Goal: Transaction & Acquisition: Purchase product/service

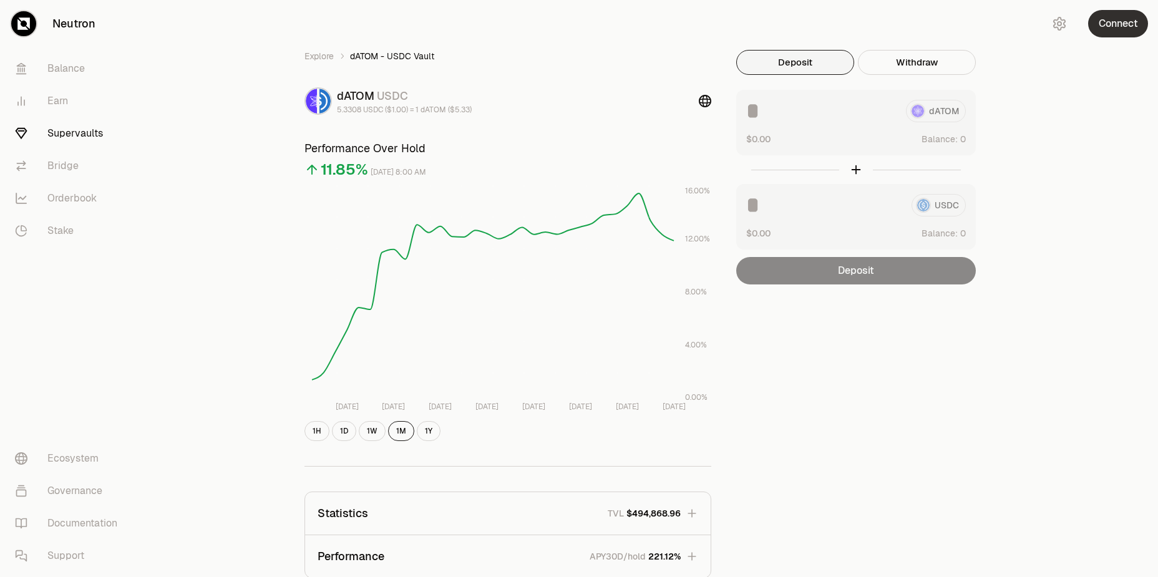
click at [1101, 32] on button "Connect" at bounding box center [1118, 23] width 60 height 27
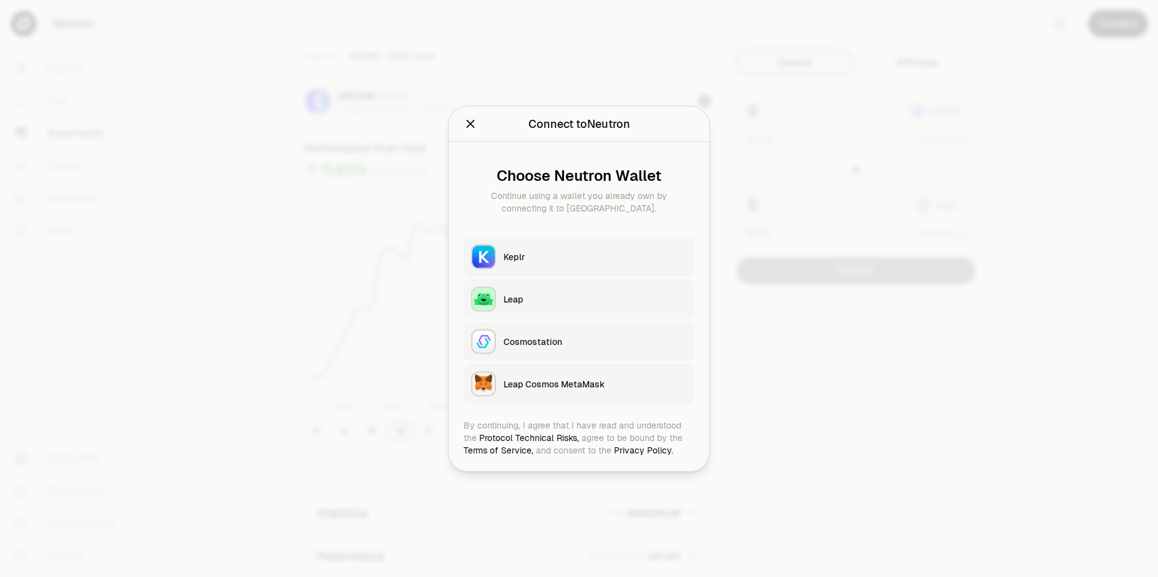
click at [594, 253] on div "Keplr" at bounding box center [594, 256] width 183 height 12
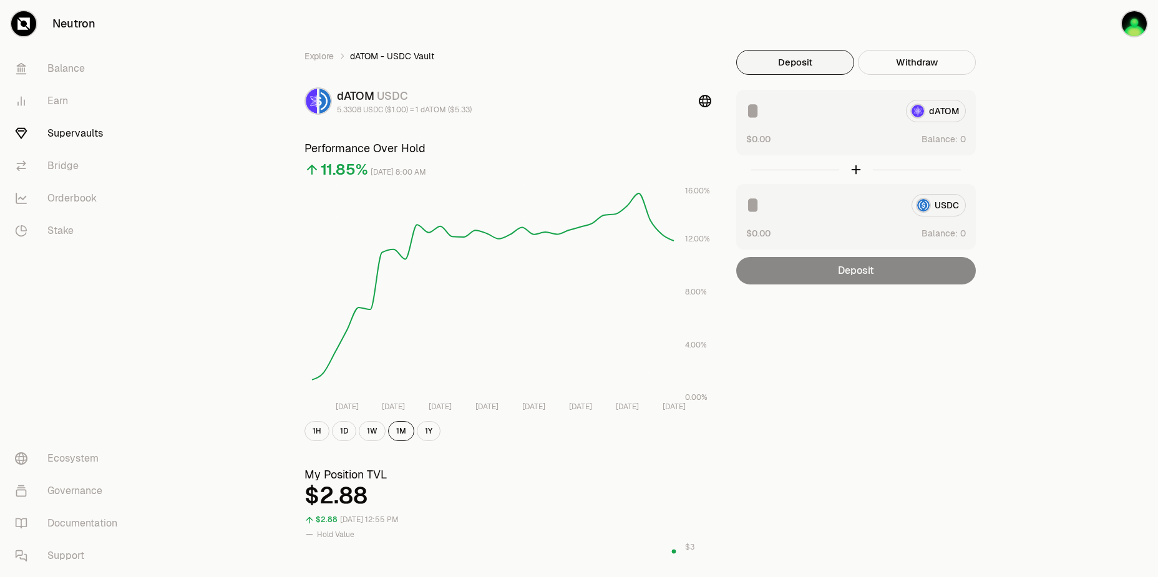
click at [1037, 125] on div "Explore dATOM - USDC Vault dATOM USDC 5.3308 USDC ($1.00) = 1 dATOM ($5.33) Per…" at bounding box center [649, 582] width 1018 height 1165
click at [75, 74] on link "Balance" at bounding box center [70, 68] width 130 height 32
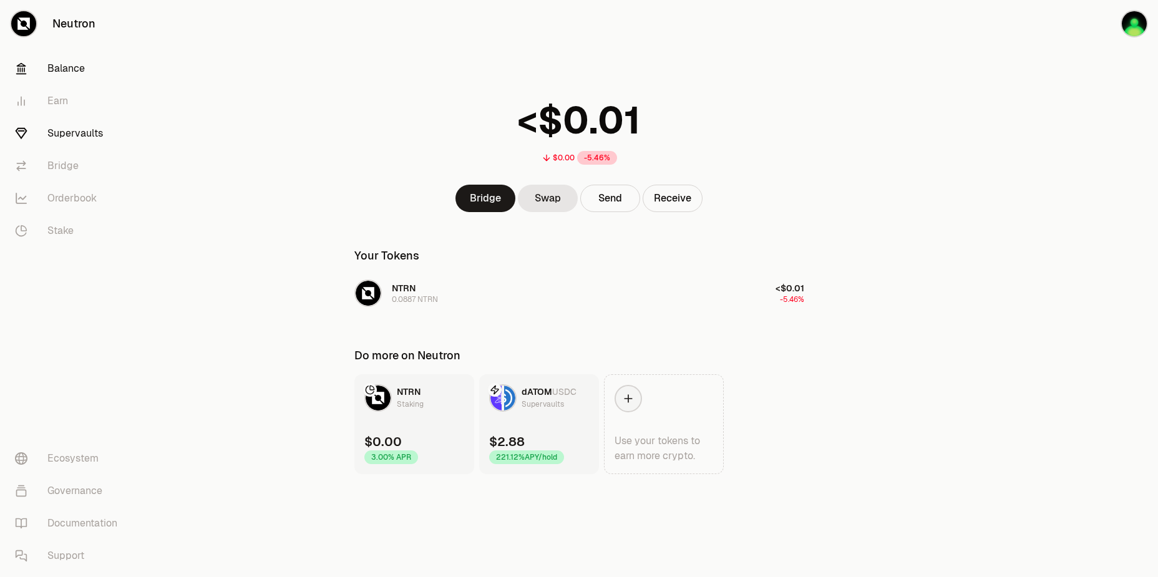
click at [68, 134] on link "Supervaults" at bounding box center [70, 133] width 130 height 32
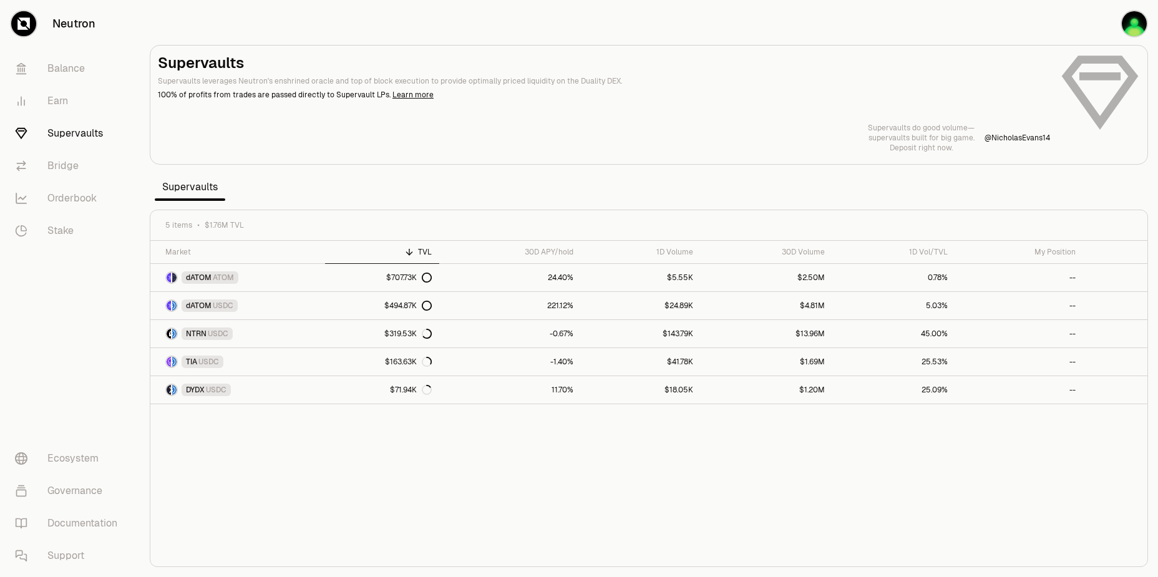
click at [824, 26] on section "Supervaults Supervaults leverages Neutron's enshrined oracle and top of block e…" at bounding box center [649, 288] width 1018 height 577
click at [1109, 22] on button "button" at bounding box center [1118, 23] width 80 height 47
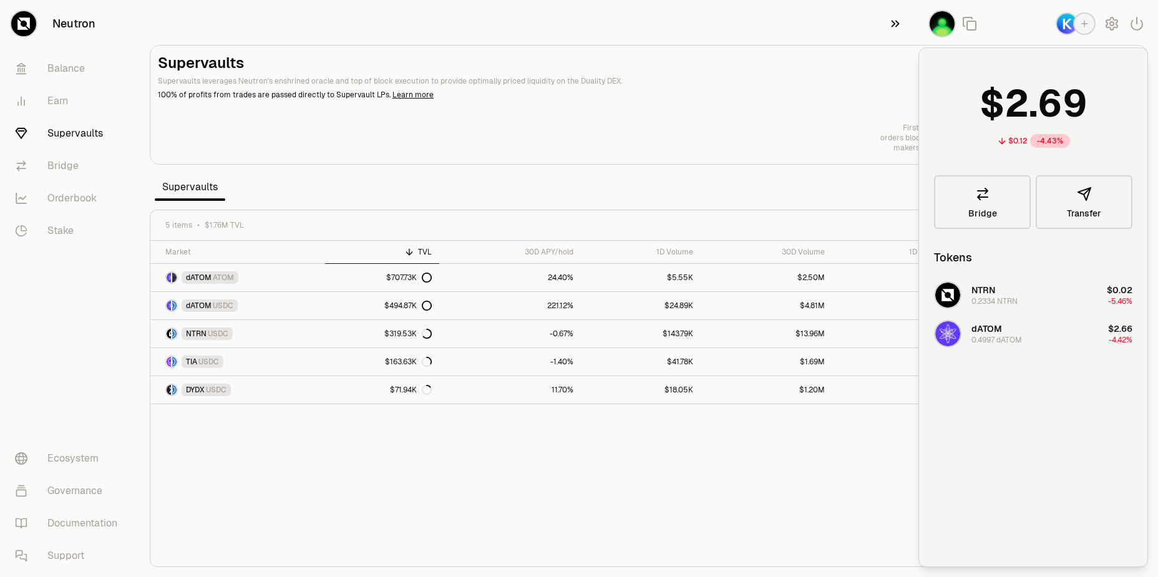
click at [895, 24] on icon "button" at bounding box center [895, 23] width 14 height 15
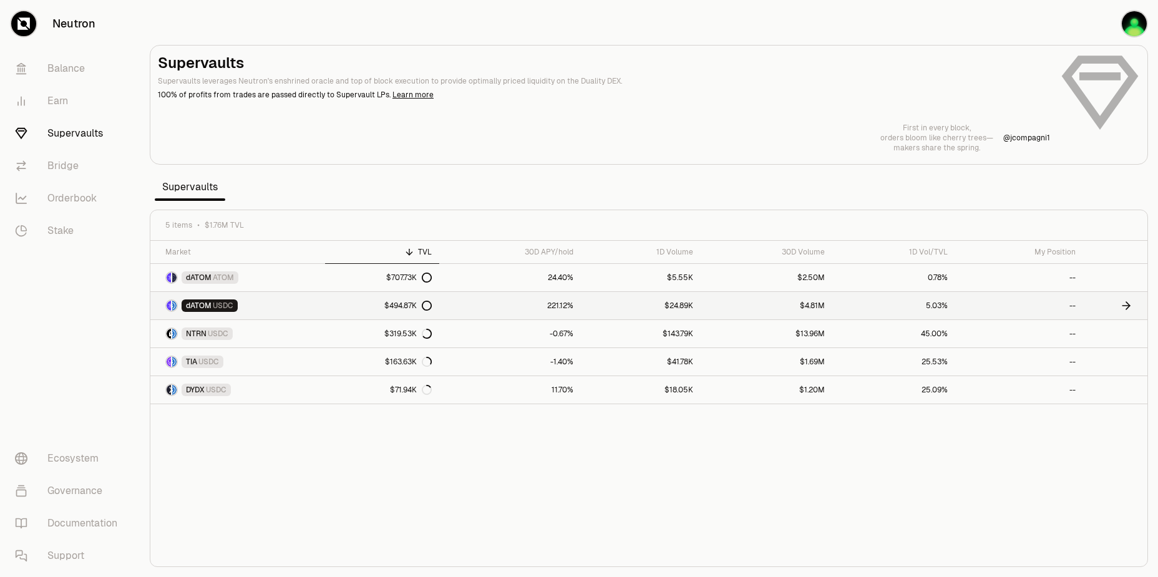
click at [292, 308] on link "dATOM USDC" at bounding box center [237, 305] width 175 height 27
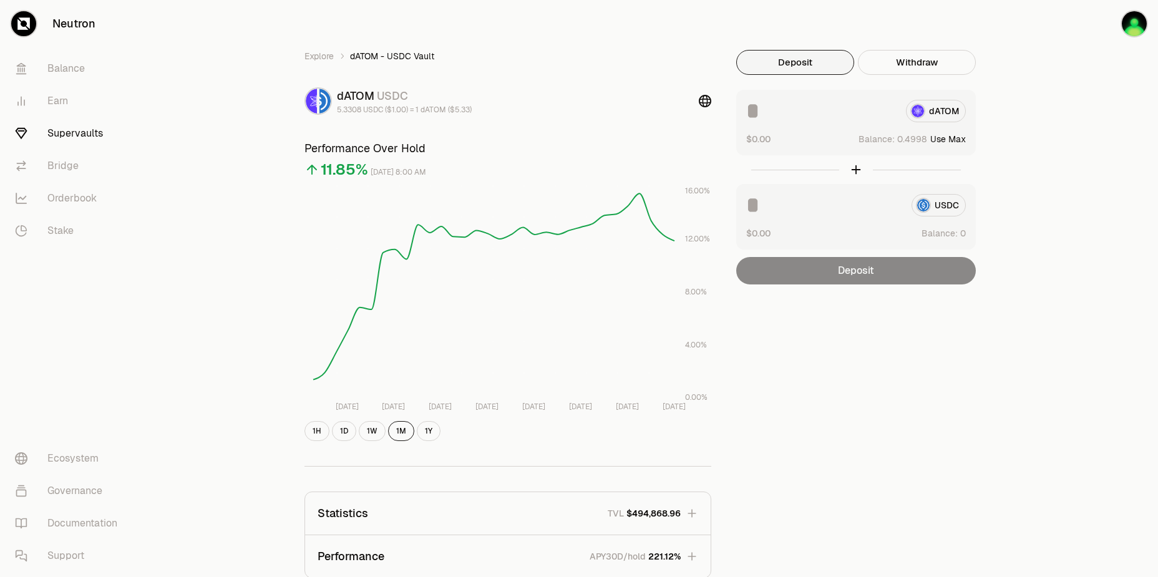
click at [953, 138] on button "Use Max" at bounding box center [948, 139] width 36 height 12
type input "********"
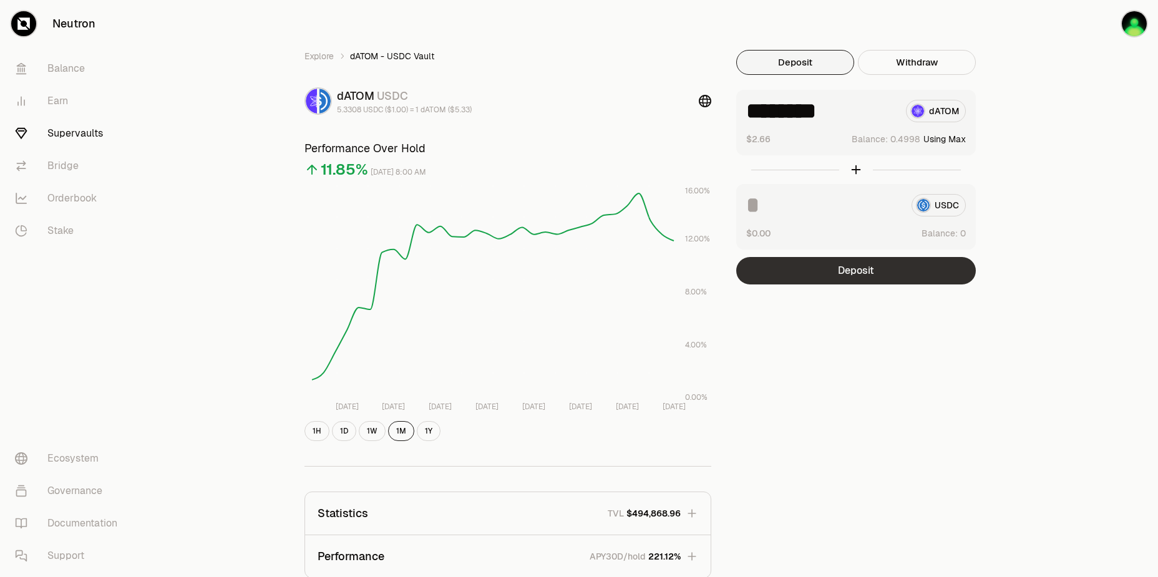
click at [840, 273] on button "Deposit" at bounding box center [856, 270] width 240 height 27
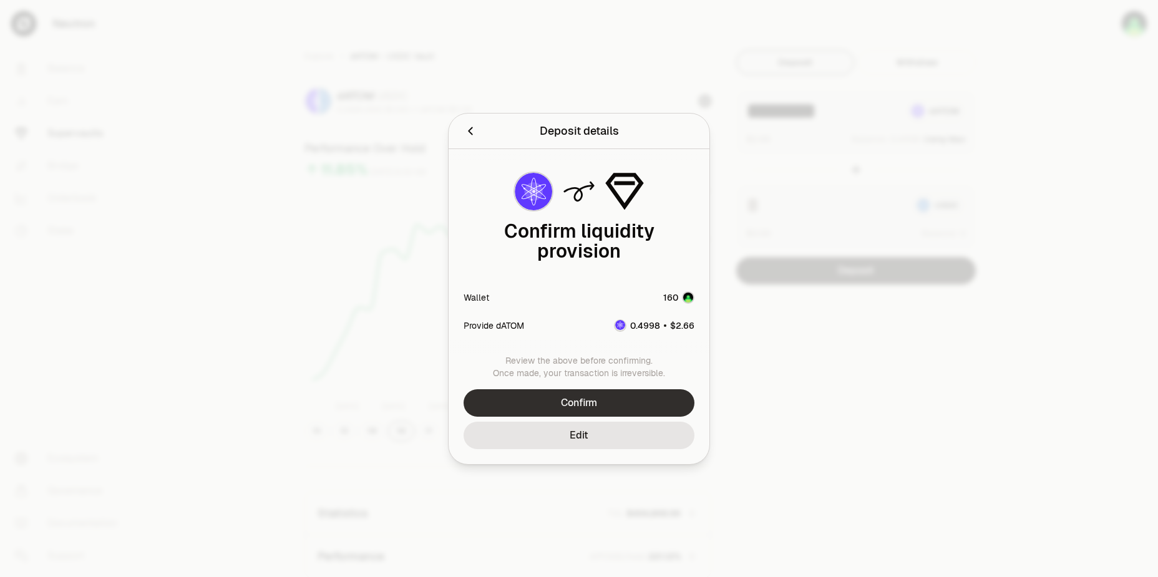
click at [573, 391] on button "Confirm" at bounding box center [579, 402] width 231 height 27
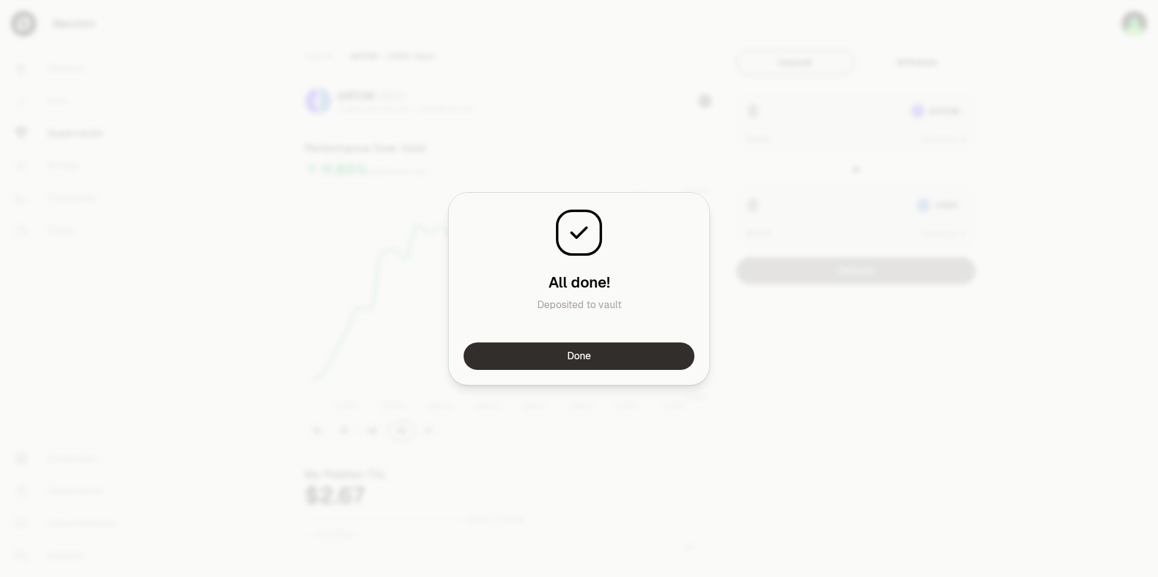
click at [590, 354] on button "Done" at bounding box center [579, 355] width 231 height 27
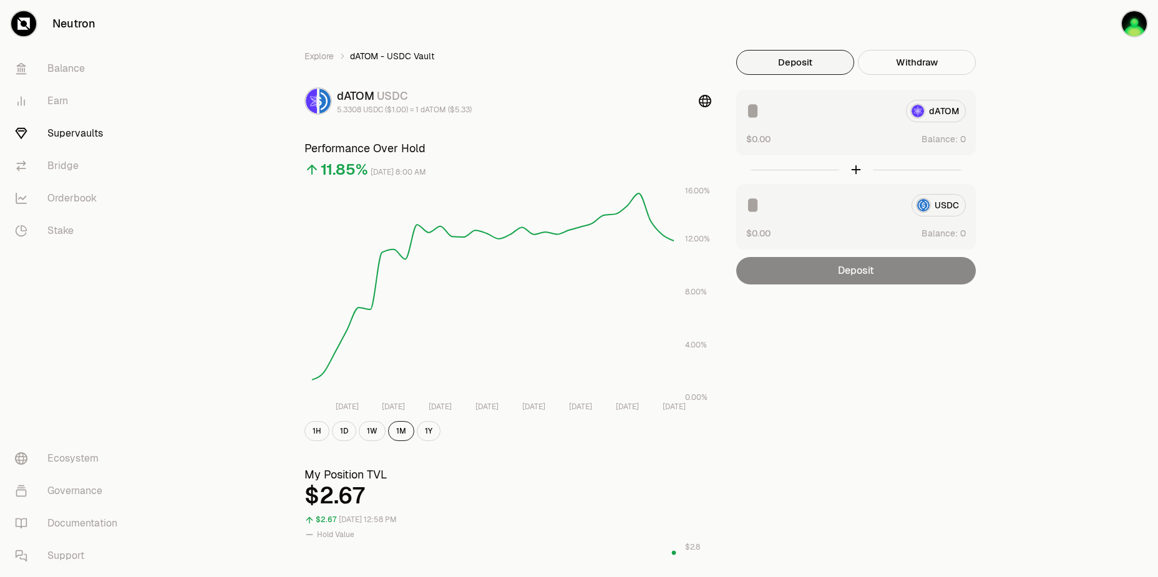
click at [1036, 147] on div "Explore dATOM - USDC Vault dATOM USDC 5.3308 USDC ($1.00) = 1 dATOM ($5.33) Per…" at bounding box center [649, 582] width 1018 height 1165
